Goal: Transaction & Acquisition: Purchase product/service

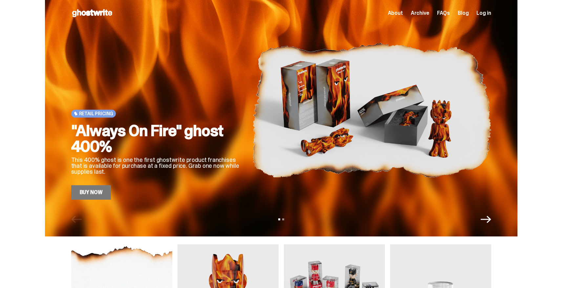
click at [97, 198] on link "Buy Now" at bounding box center [91, 192] width 40 height 14
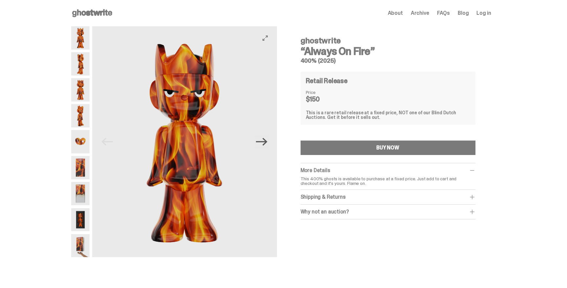
click at [266, 144] on icon "Next" at bounding box center [261, 142] width 11 height 8
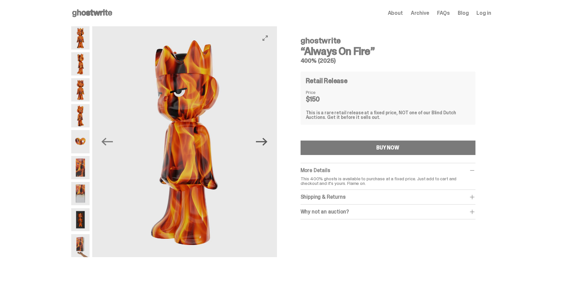
click at [266, 144] on icon "Next" at bounding box center [261, 142] width 11 height 8
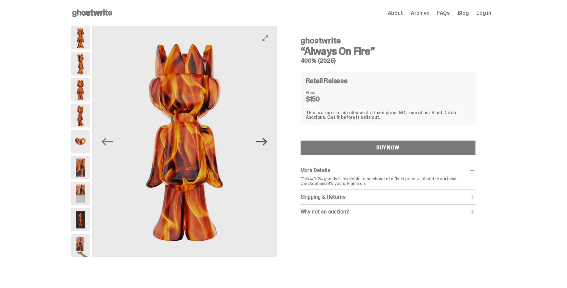
click at [266, 144] on icon "Next" at bounding box center [261, 142] width 11 height 8
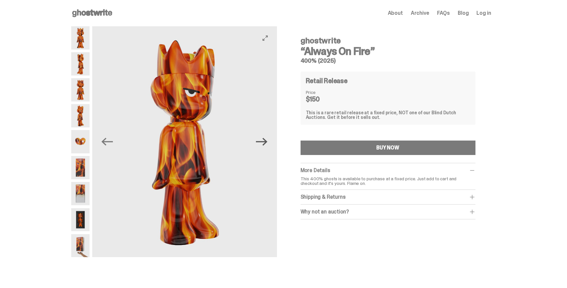
click at [266, 144] on icon "Next" at bounding box center [261, 142] width 11 height 8
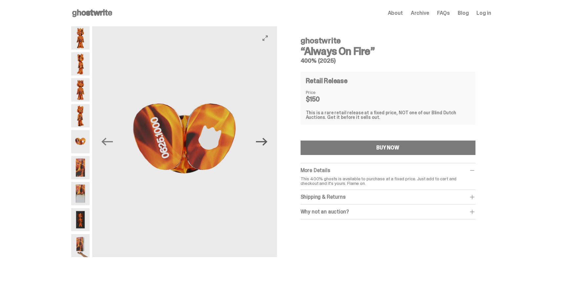
click at [266, 144] on icon "Next" at bounding box center [261, 142] width 11 height 8
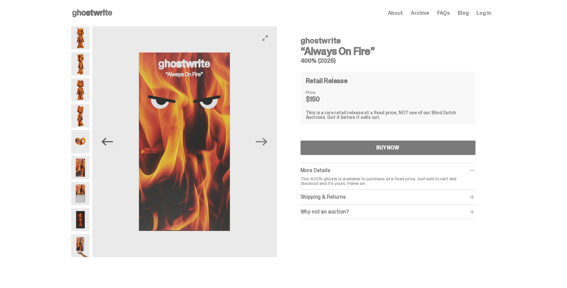
click at [113, 144] on icon "Previous" at bounding box center [106, 141] width 11 height 11
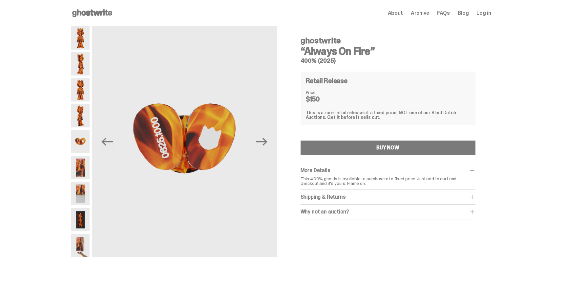
click at [342, 214] on div "Why not an auction?" at bounding box center [388, 211] width 175 height 7
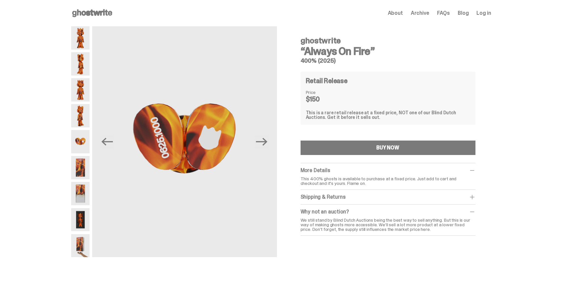
click at [341, 211] on div "Why not an auction?" at bounding box center [388, 211] width 175 height 7
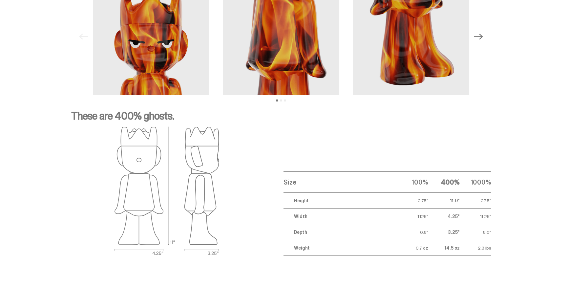
scroll to position [995, 0]
